Goal: Information Seeking & Learning: Learn about a topic

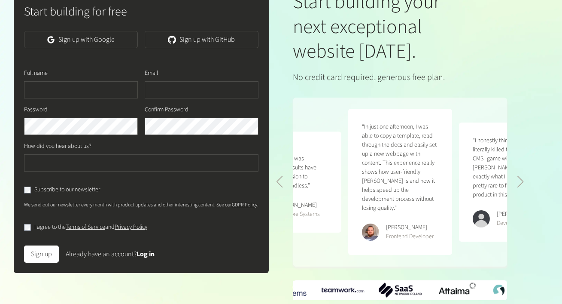
scroll to position [126, 0]
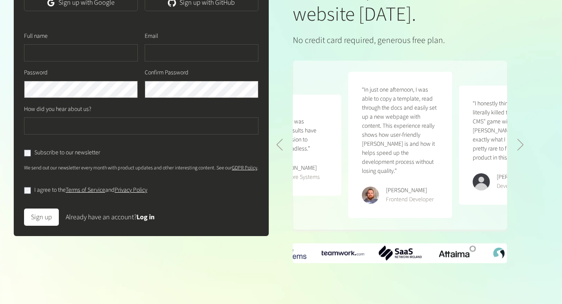
click at [159, 218] on div "Sign up Already have an account? Log in" at bounding box center [141, 213] width 235 height 24
click at [150, 219] on link "Log in" at bounding box center [146, 216] width 18 height 9
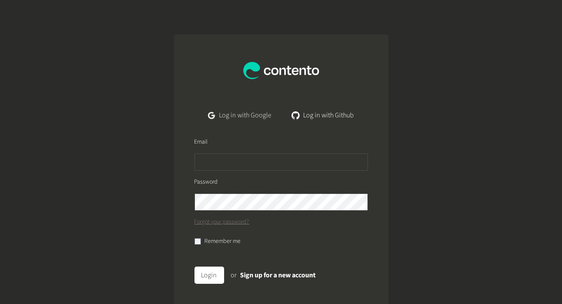
click at [228, 113] on link "Log in with Google" at bounding box center [239, 115] width 77 height 17
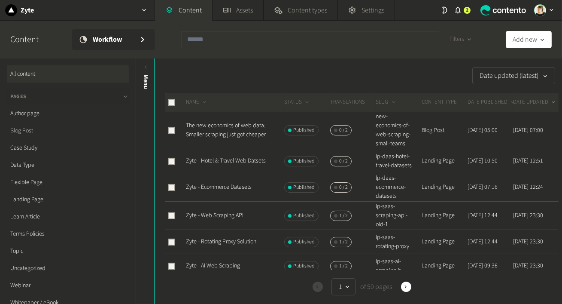
click at [40, 135] on link "Blog Post" at bounding box center [68, 130] width 122 height 17
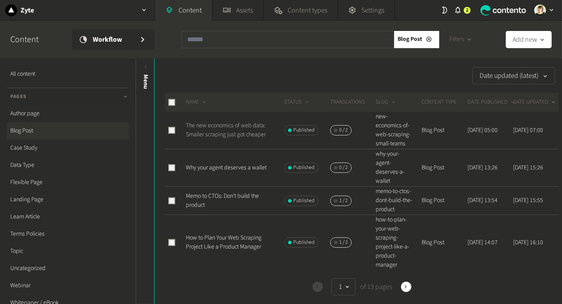
click at [224, 138] on link "The new economics of web data: Smaller scraping just got cheaper" at bounding box center [226, 130] width 80 height 18
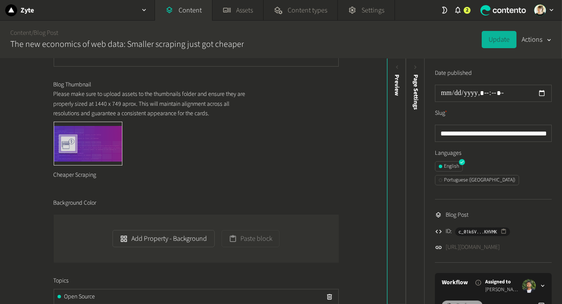
scroll to position [537, 0]
